Goal: Task Accomplishment & Management: Manage account settings

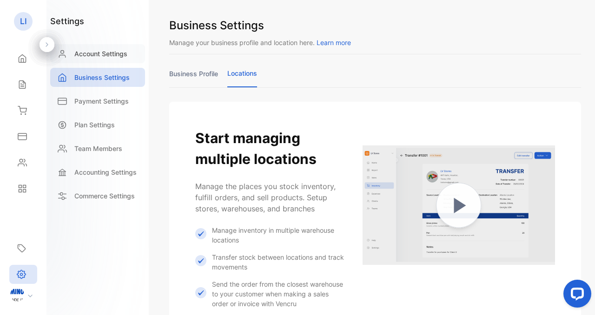
click at [108, 58] on p "Account Settings" at bounding box center [100, 54] width 53 height 10
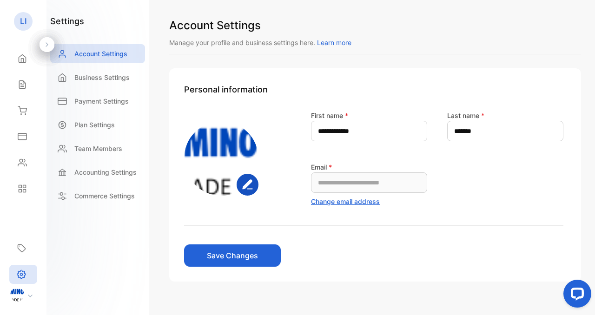
click at [248, 251] on button "Save Changes" at bounding box center [232, 256] width 97 height 22
click at [22, 62] on icon at bounding box center [22, 59] width 7 height 8
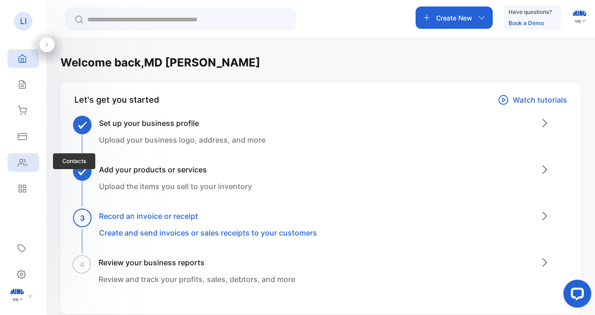
click at [23, 159] on icon at bounding box center [22, 162] width 9 height 9
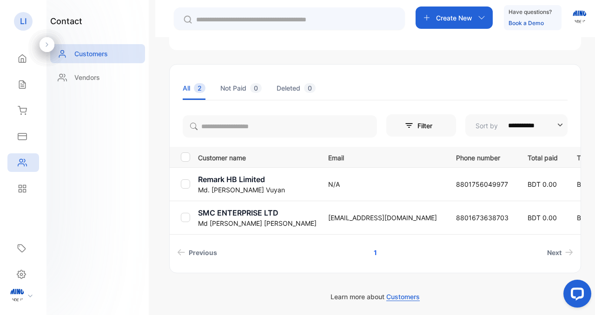
scroll to position [105, 0]
click at [235, 184] on p "Md. [PERSON_NAME]" at bounding box center [257, 189] width 119 height 10
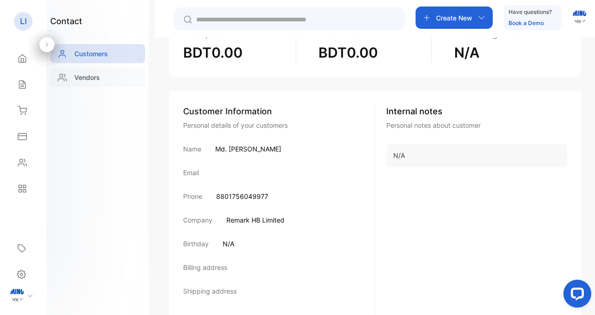
click at [108, 80] on div "Vendors" at bounding box center [97, 77] width 95 height 19
click at [108, 80] on div "contact Customers Vendors Create New Have questions? Book a Demo Md. [PERSON_NA…" at bounding box center [297, 185] width 595 height 371
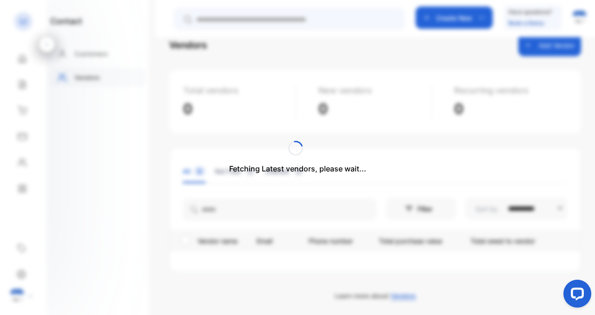
scroll to position [38, 0]
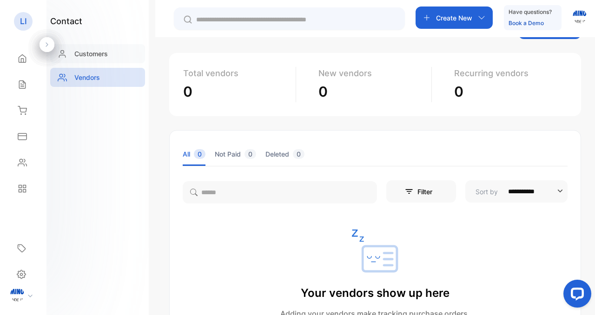
click at [114, 60] on div "Customers" at bounding box center [97, 53] width 95 height 19
click at [114, 60] on div "**********" at bounding box center [297, 185] width 595 height 371
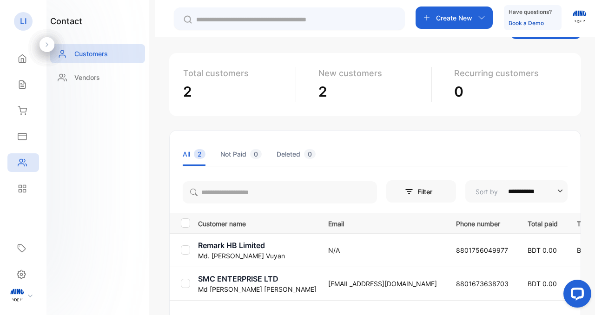
click at [263, 252] on p "Md. [PERSON_NAME]" at bounding box center [257, 256] width 119 height 10
click at [207, 247] on p "Remark HB Limited" at bounding box center [257, 245] width 119 height 11
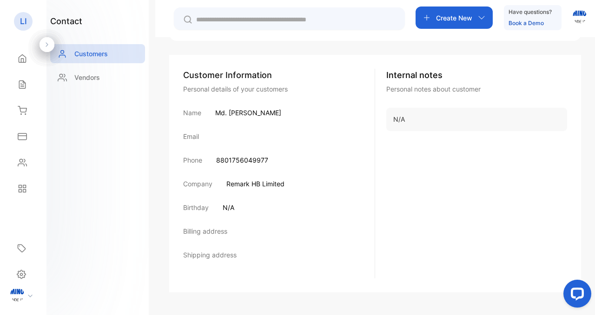
scroll to position [145, 0]
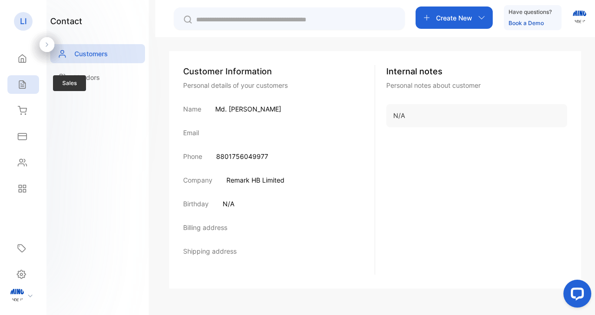
click at [23, 83] on icon at bounding box center [22, 85] width 6 height 8
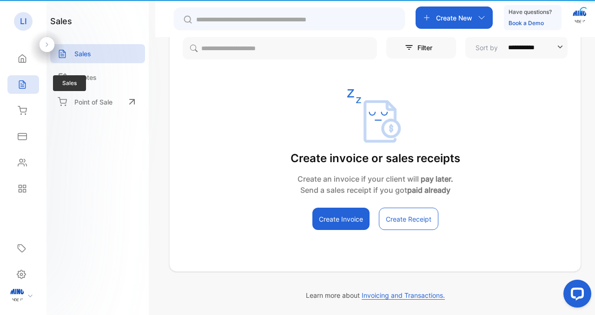
scroll to position [103, 0]
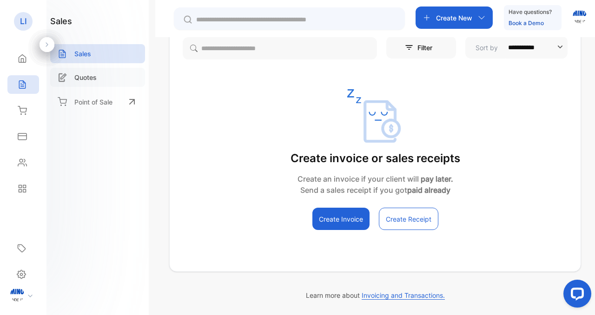
click at [95, 81] on p "Quotes" at bounding box center [85, 78] width 22 height 10
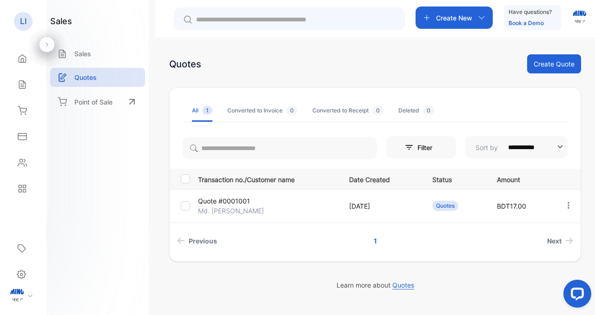
click at [243, 213] on p "Md. [PERSON_NAME]" at bounding box center [231, 211] width 66 height 10
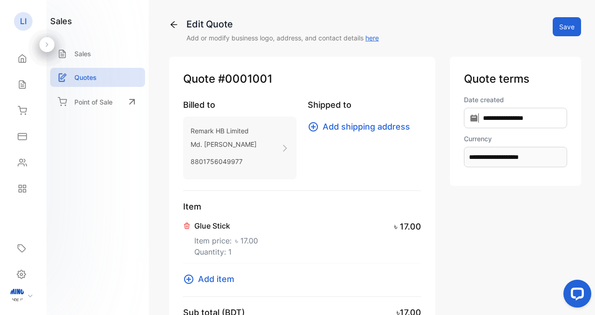
click at [561, 34] on button "Save" at bounding box center [567, 26] width 28 height 19
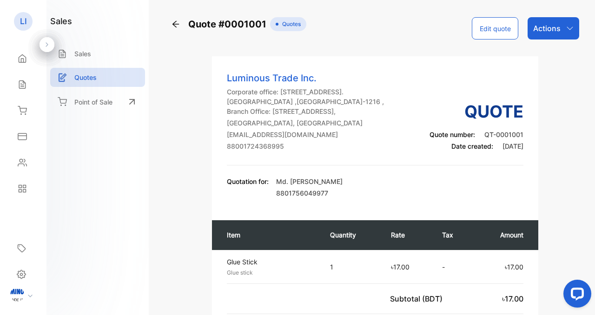
click at [554, 28] on p "Actions" at bounding box center [547, 28] width 27 height 11
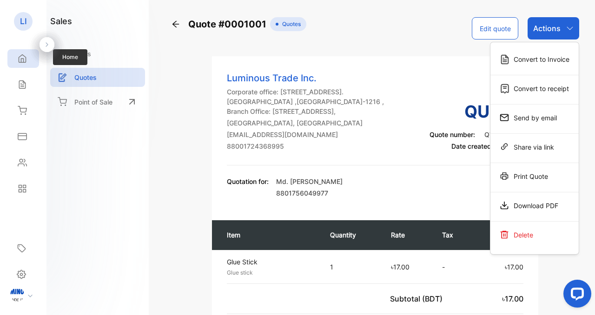
click at [31, 64] on div "Home" at bounding box center [23, 58] width 32 height 19
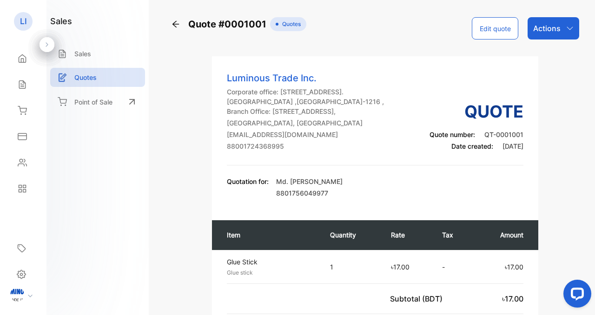
scroll to position [238, 0]
